Goal: Information Seeking & Learning: Learn about a topic

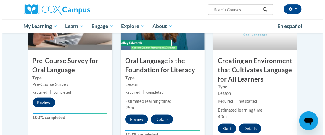
scroll to position [207, 0]
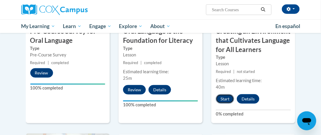
click at [223, 100] on button "Start" at bounding box center [225, 99] width 18 height 9
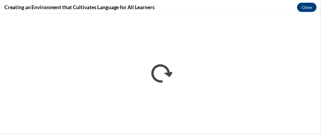
scroll to position [0, 0]
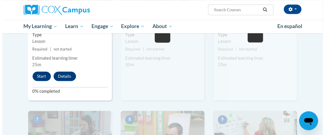
scroll to position [385, 0]
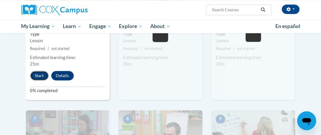
click at [42, 74] on button "Start" at bounding box center [39, 75] width 18 height 9
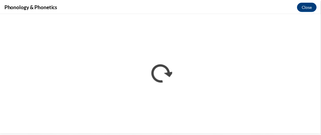
scroll to position [0, 0]
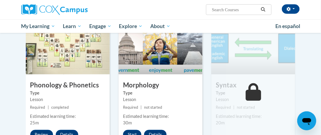
scroll to position [356, 0]
